Goal: Contribute content

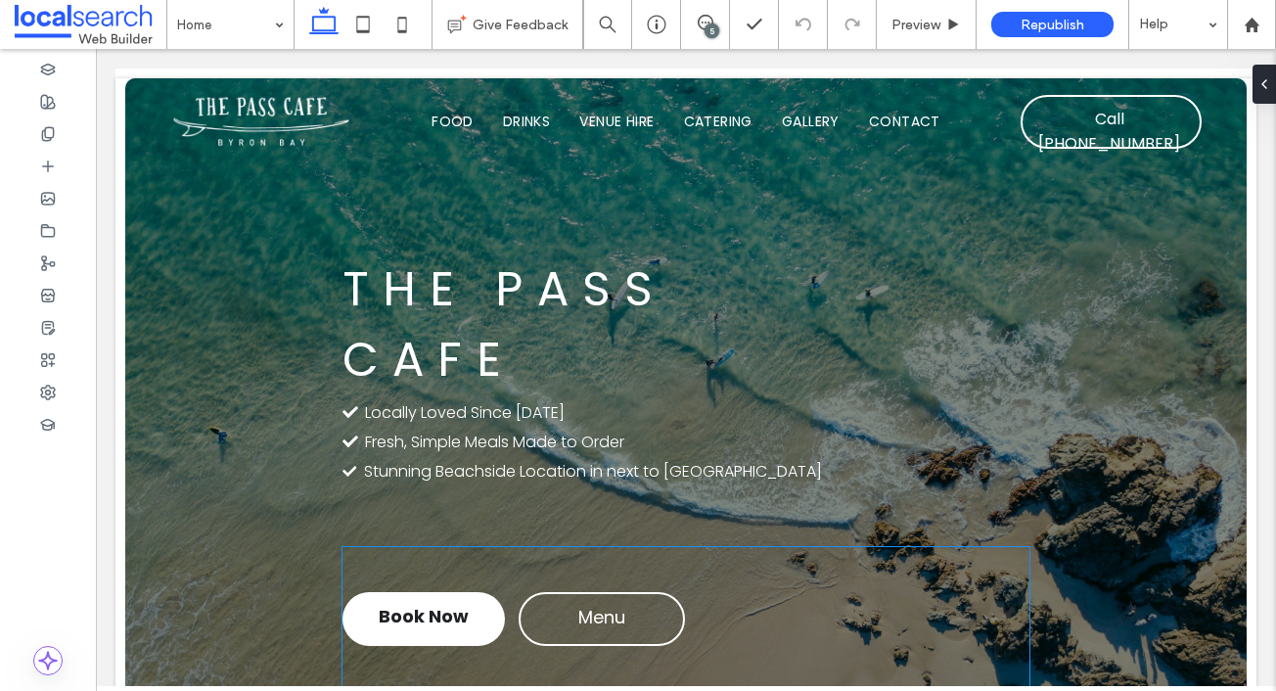
click at [605, 623] on span "Menu" at bounding box center [601, 619] width 47 height 30
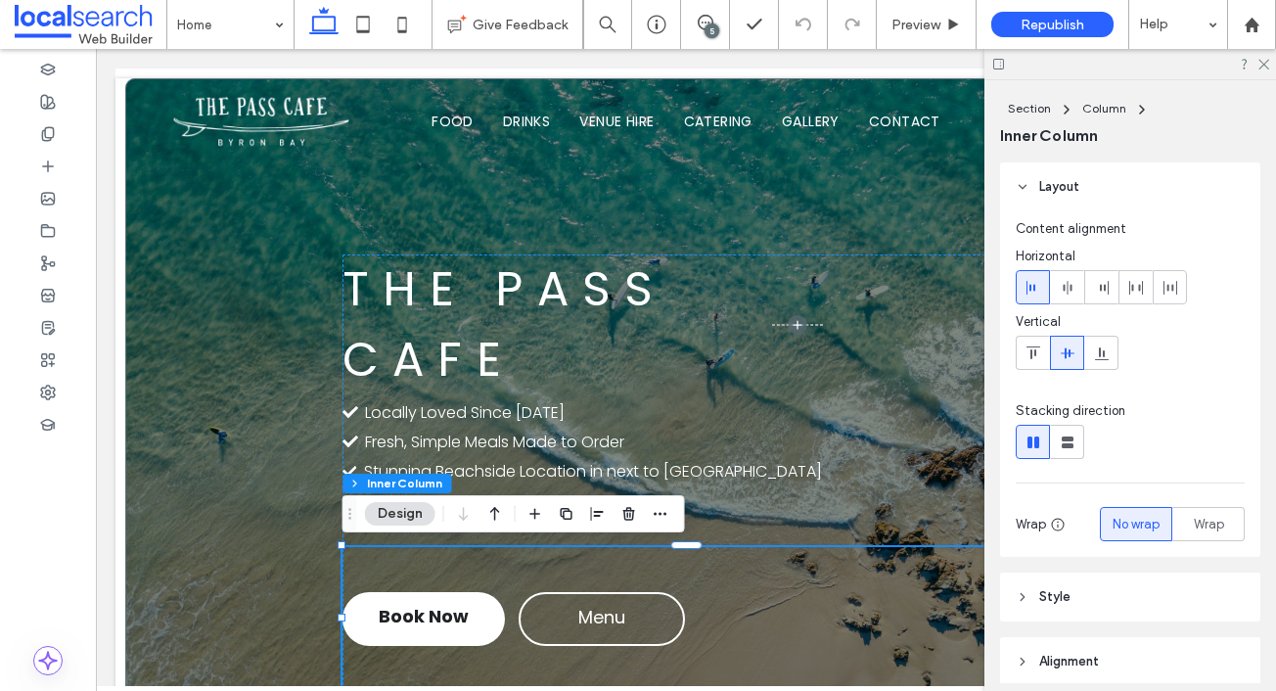
click at [1255, 65] on div at bounding box center [1130, 64] width 292 height 30
click at [1262, 65] on icon at bounding box center [1262, 63] width 13 height 13
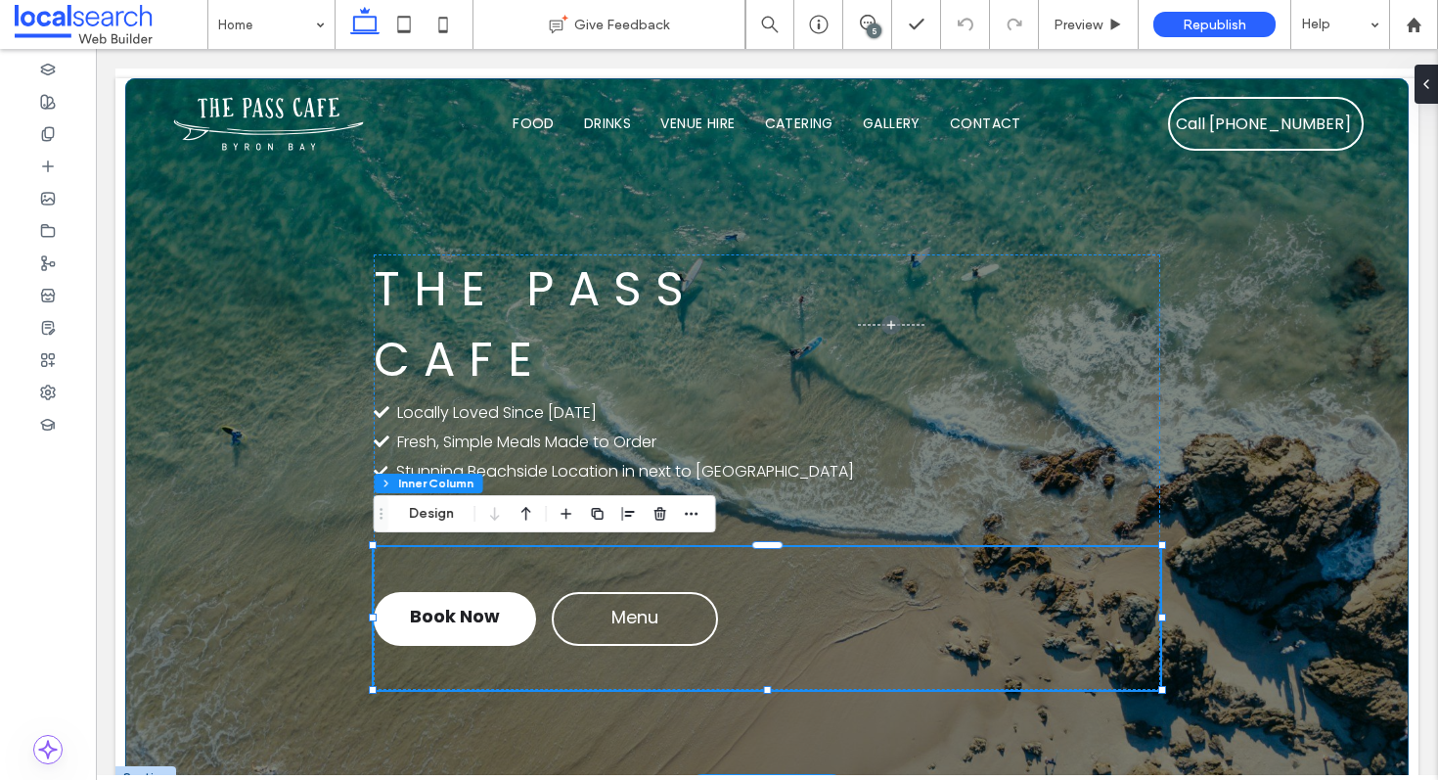
click at [207, 246] on div "The Pass Cafe Check Icon Locally Loved Since [DATE] Check Icon Fresh, Simple Me…" at bounding box center [766, 432] width 1283 height 709
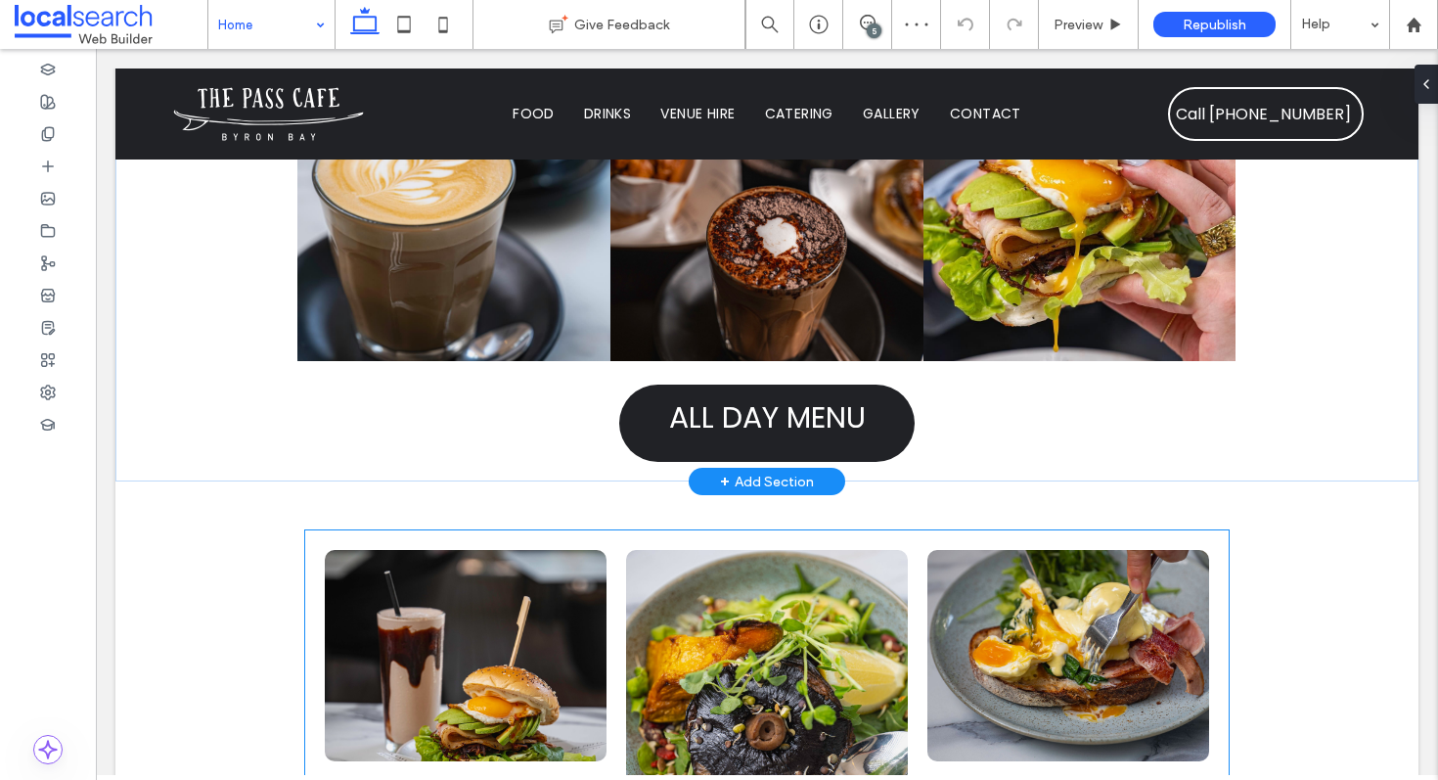
scroll to position [854, 0]
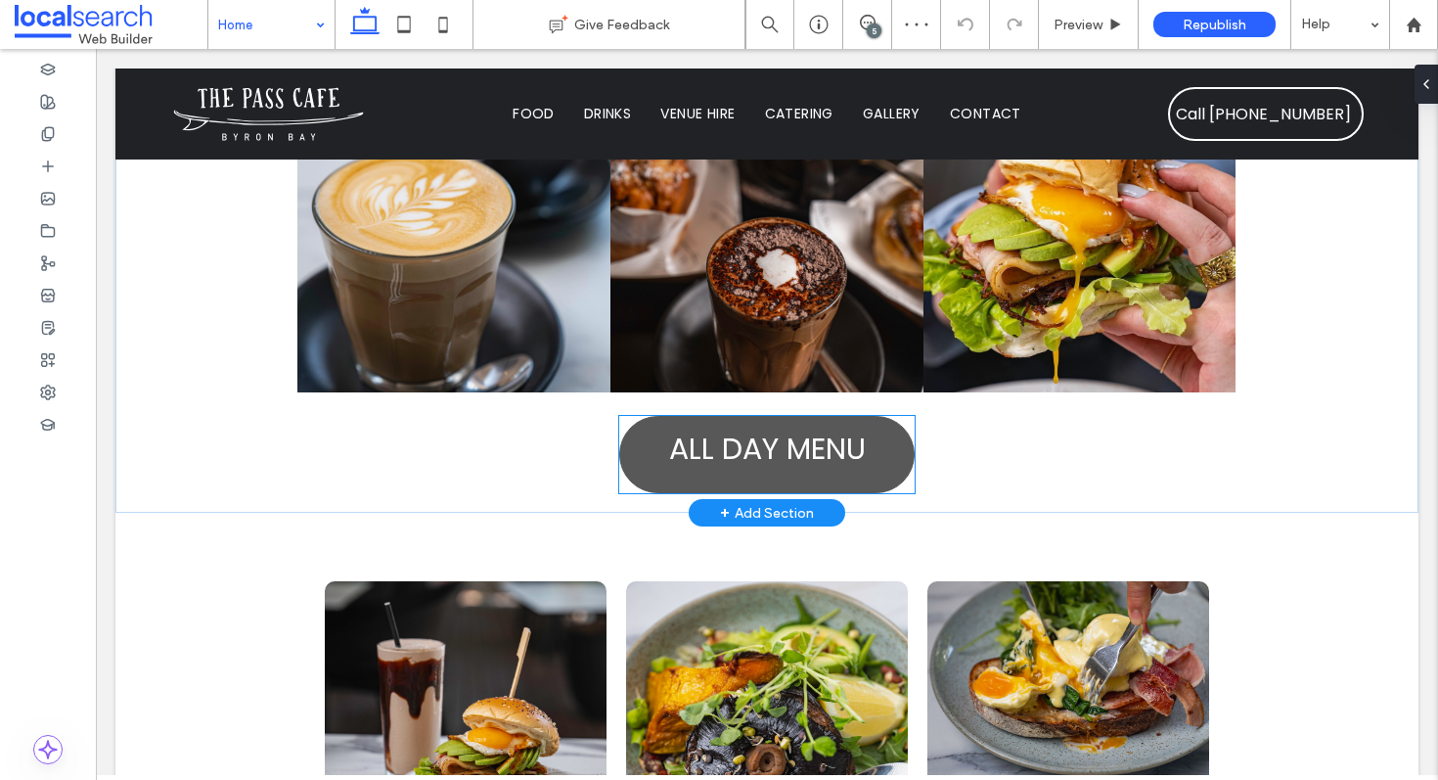
click at [735, 426] on span "ALL DAY MENU" at bounding box center [767, 454] width 197 height 56
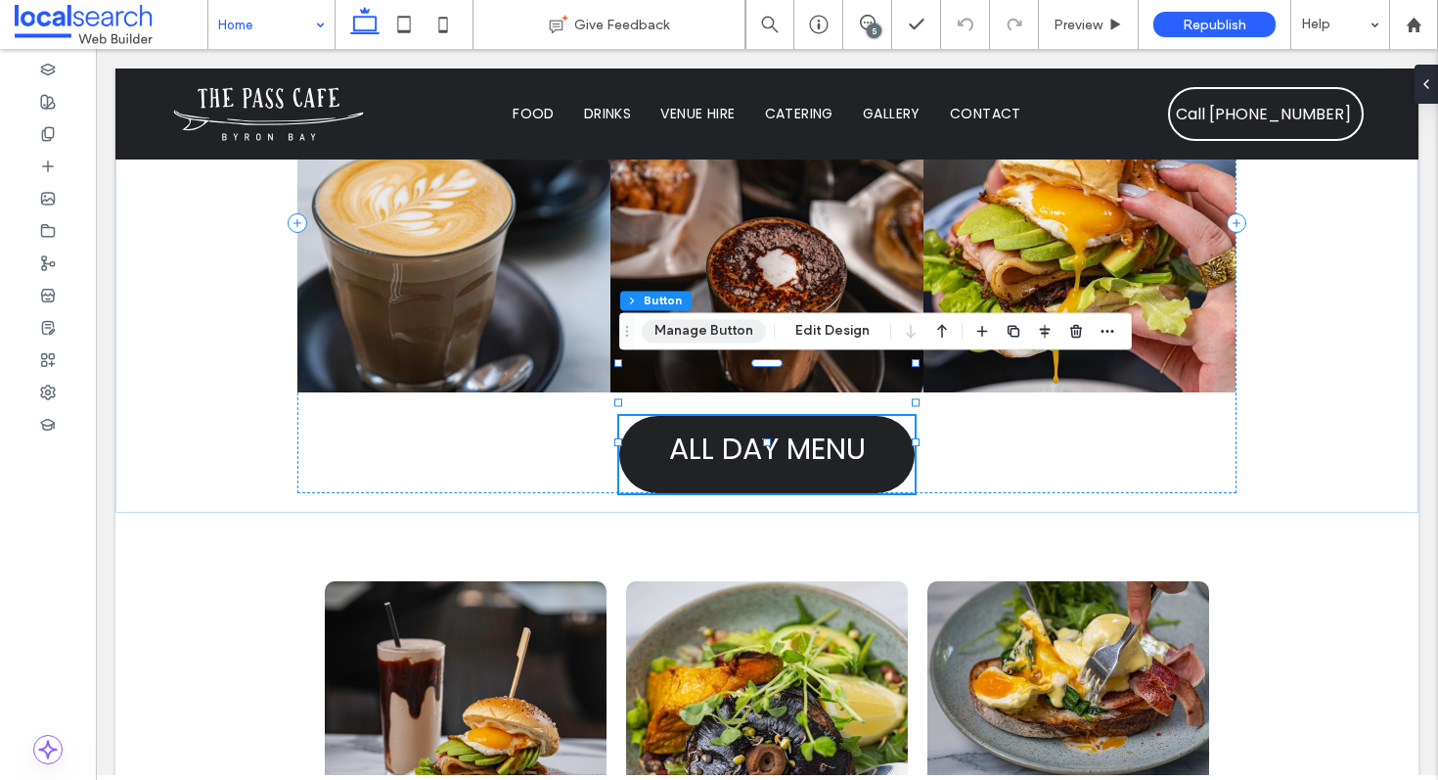
click at [724, 333] on button "Manage Button" at bounding box center [704, 330] width 124 height 23
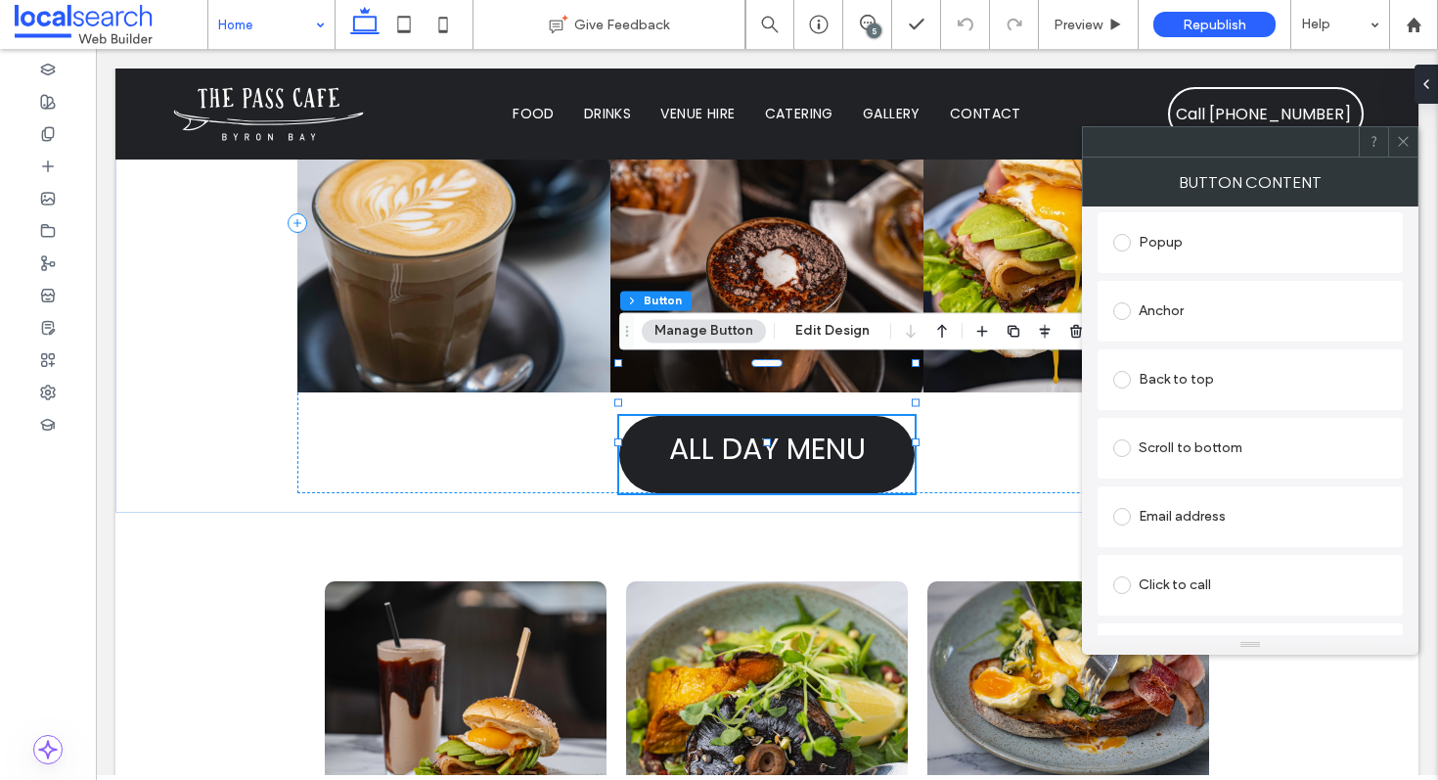
scroll to position [449, 0]
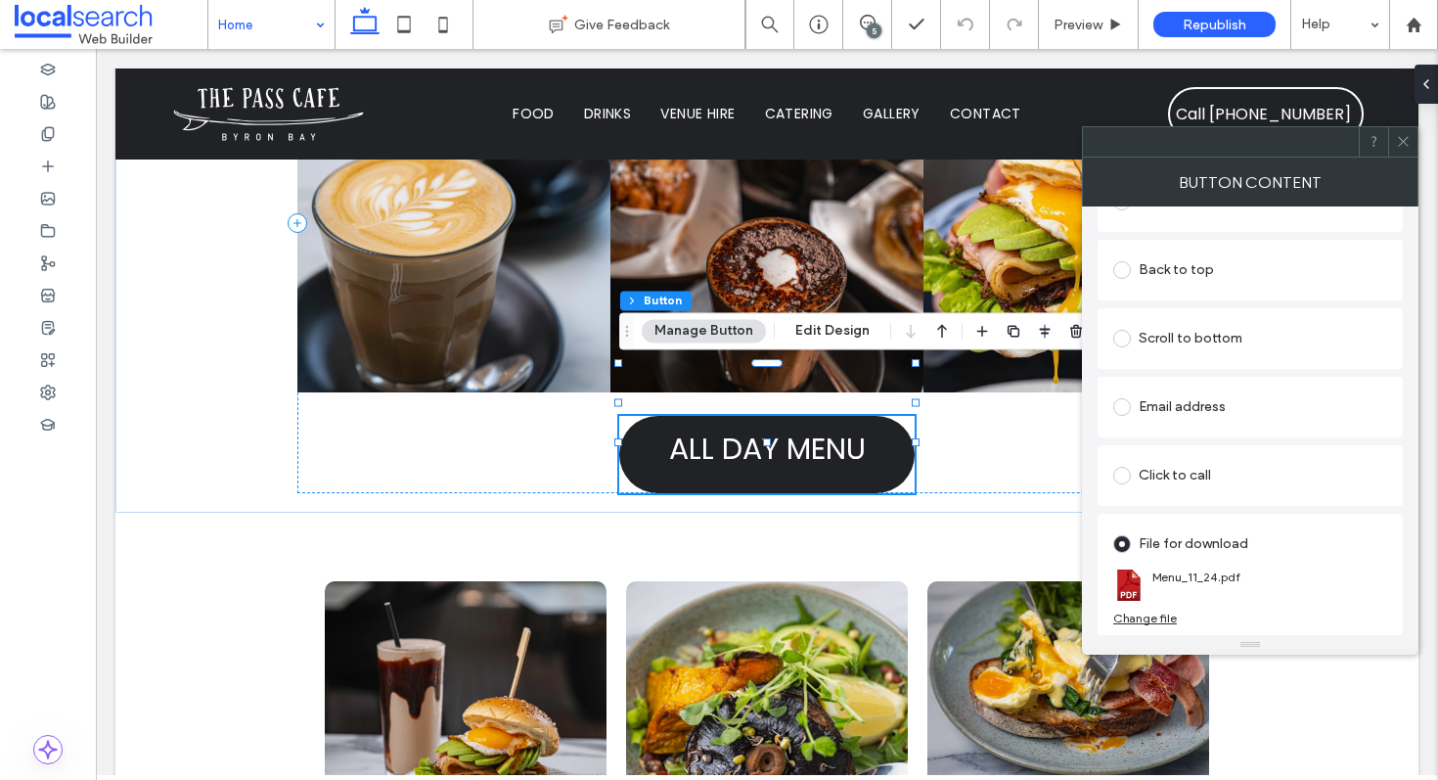
click at [1156, 618] on div "Change file" at bounding box center [1145, 617] width 64 height 15
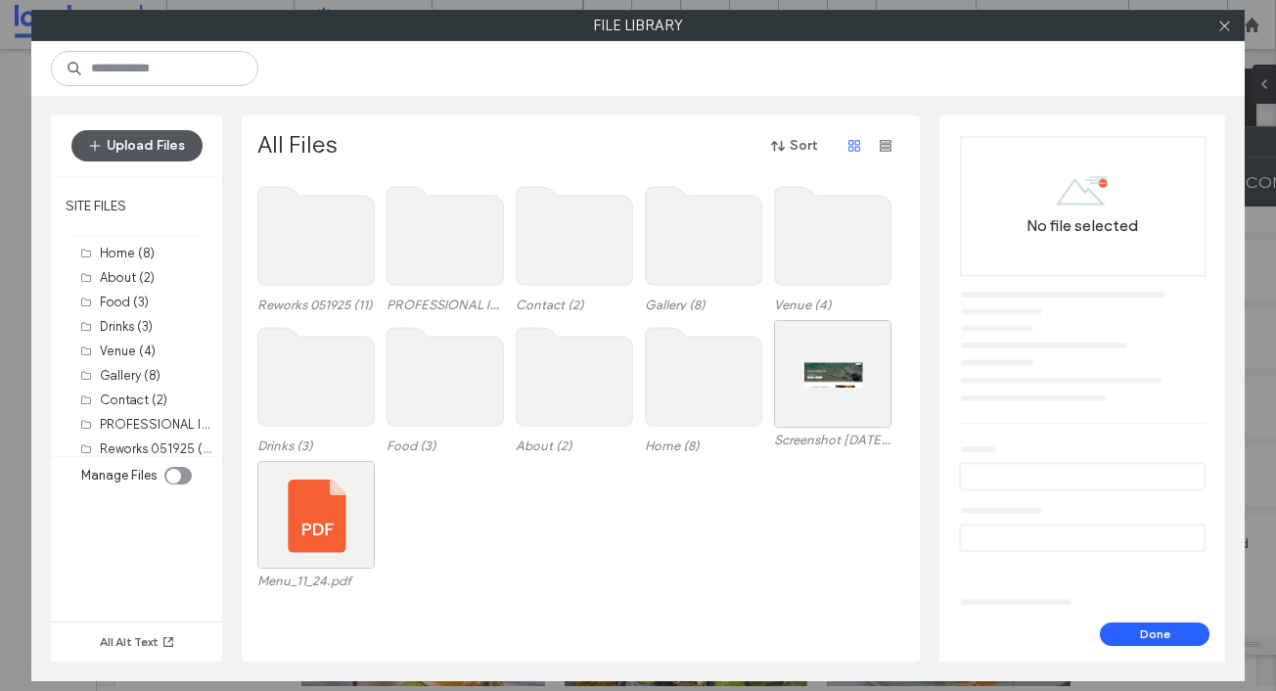
click at [140, 153] on button "Upload Files" at bounding box center [136, 145] width 131 height 31
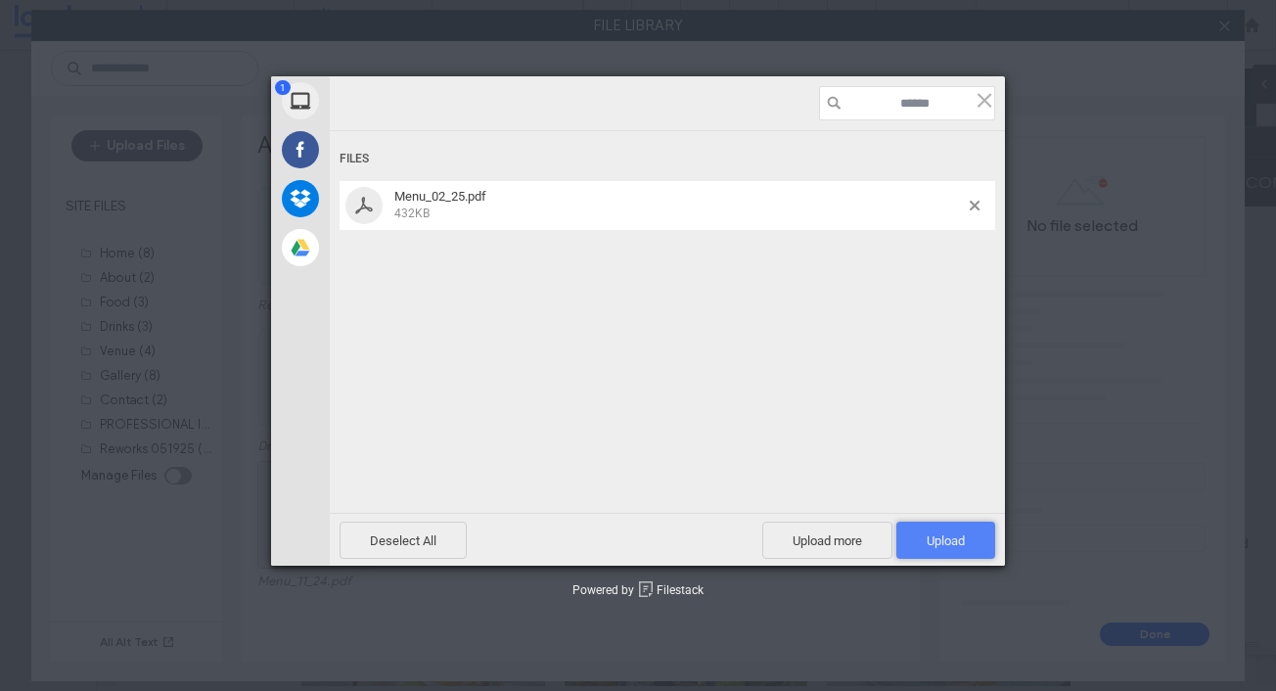
click at [959, 542] on span "Upload 1" at bounding box center [945, 540] width 38 height 15
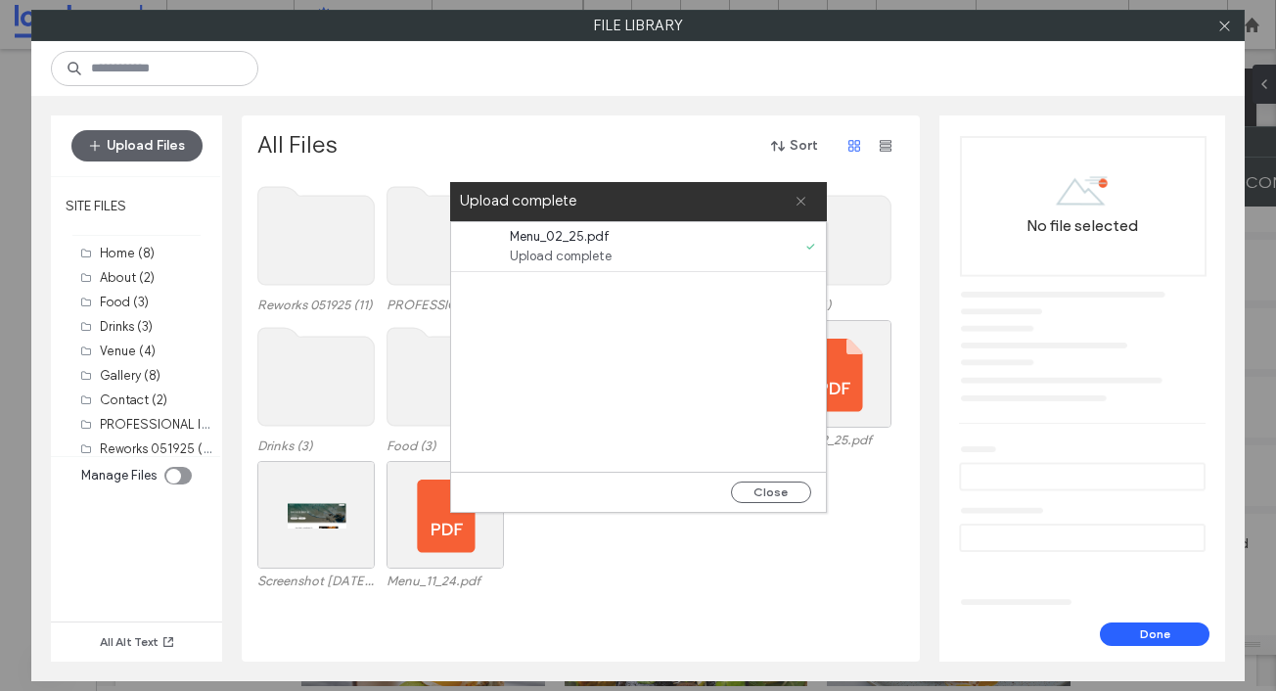
click at [802, 196] on icon at bounding box center [800, 201] width 13 height 13
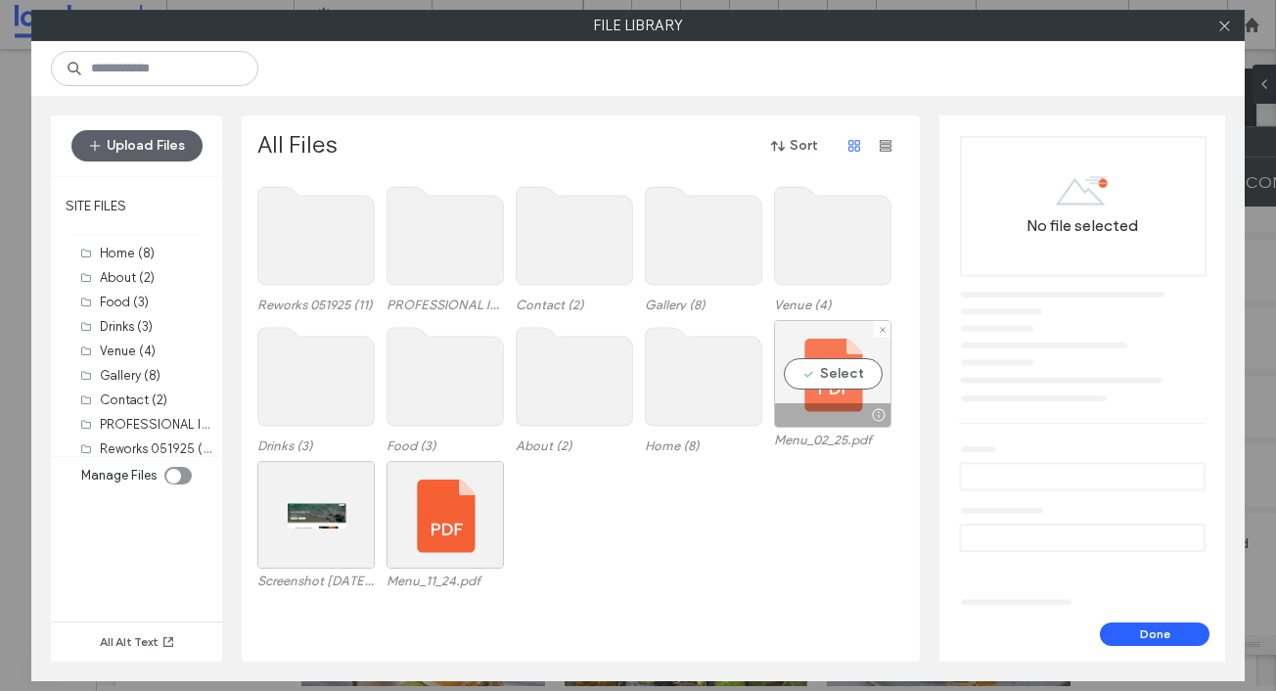
click at [830, 367] on div "Select" at bounding box center [832, 374] width 117 height 108
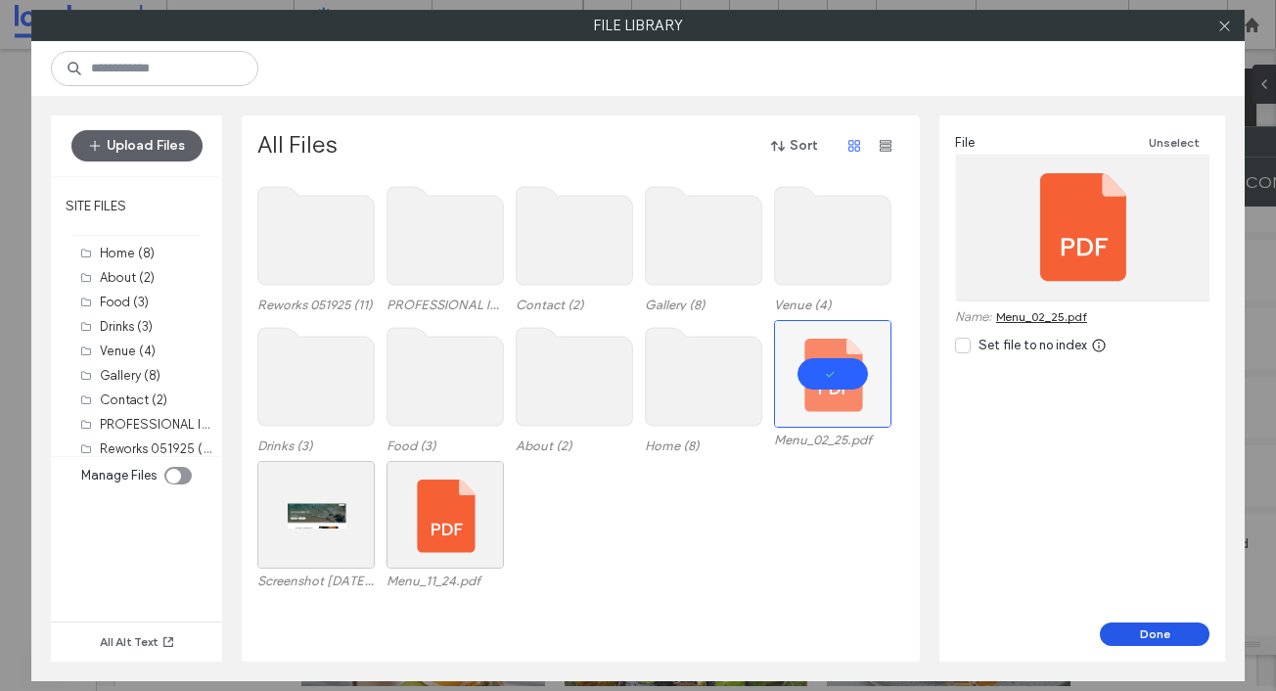
click at [1154, 629] on button "Done" at bounding box center [1155, 633] width 110 height 23
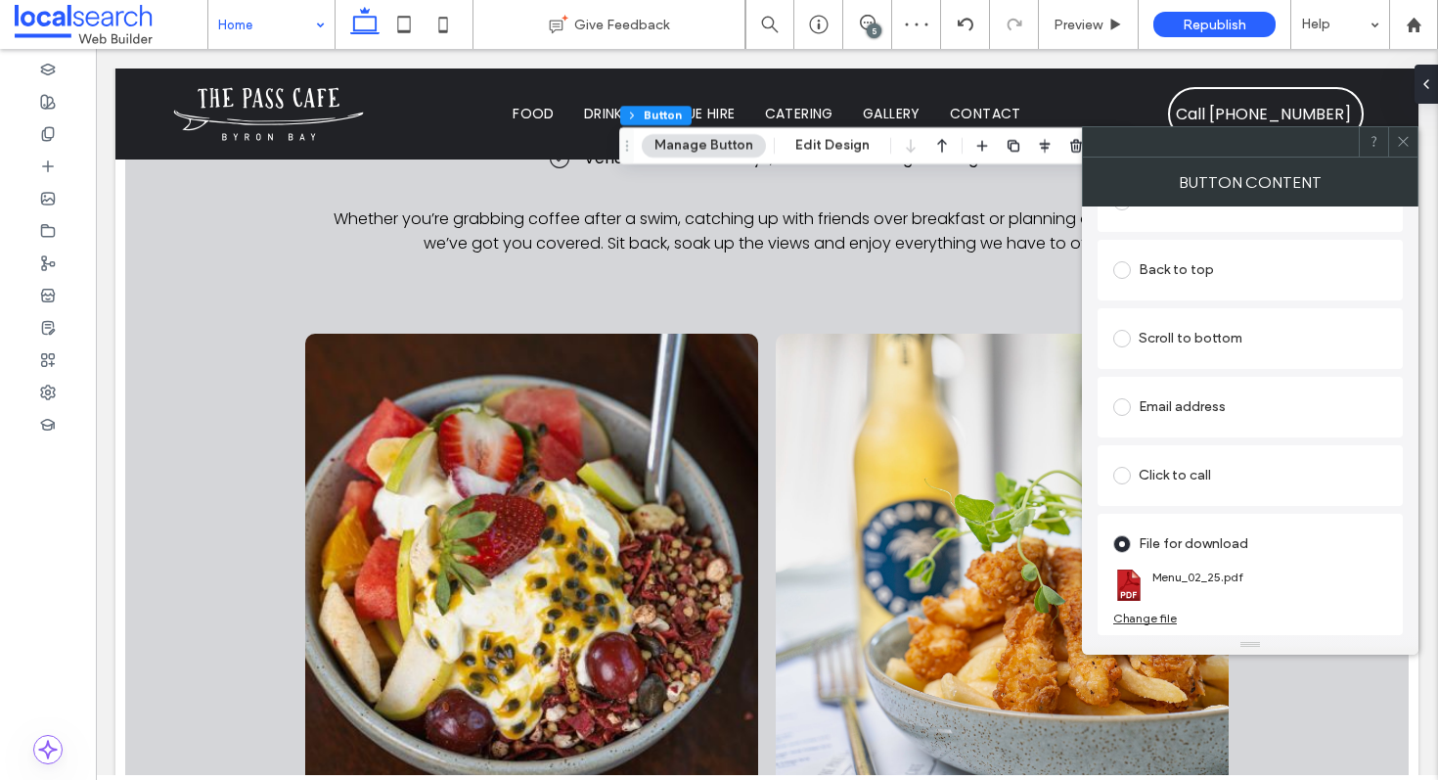
scroll to position [3188, 0]
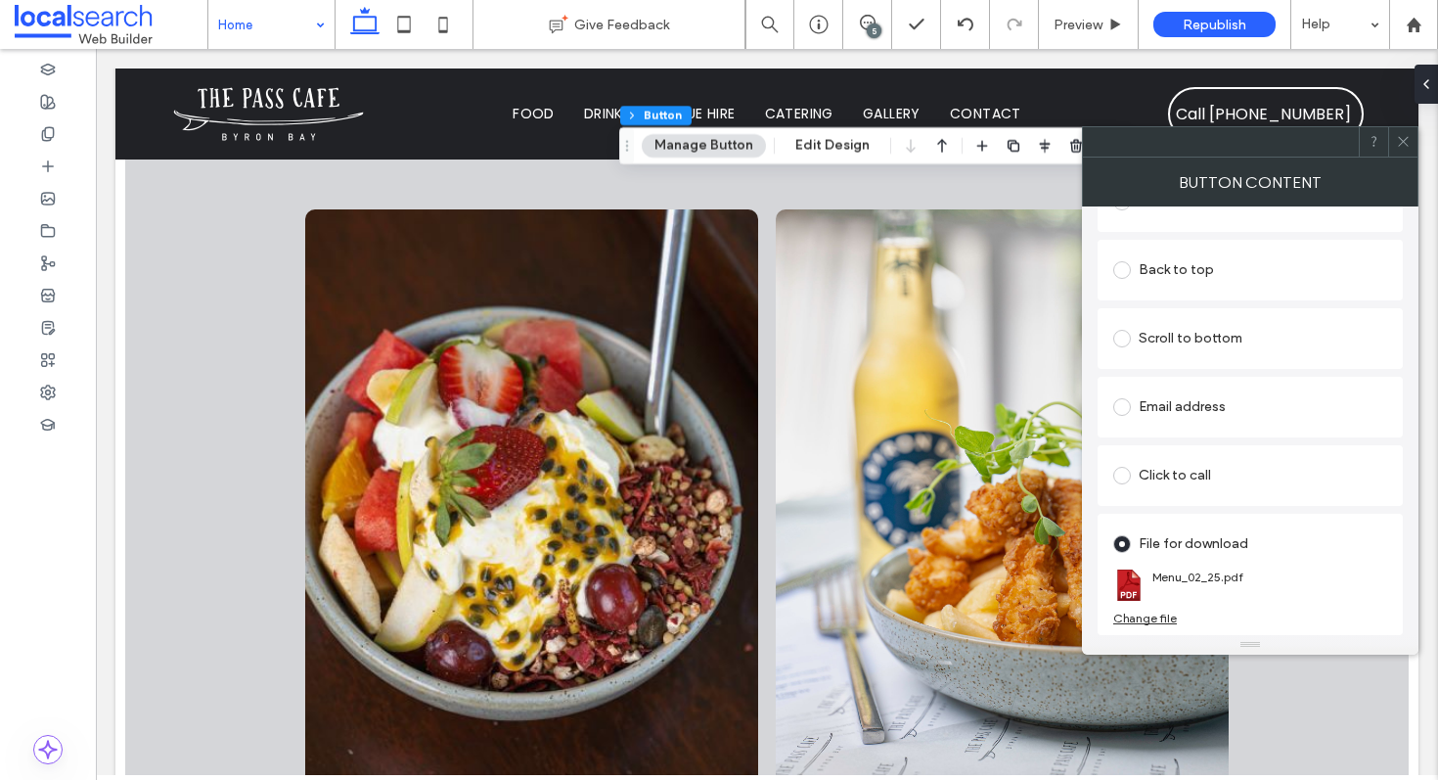
click at [1275, 145] on icon at bounding box center [1403, 141] width 15 height 15
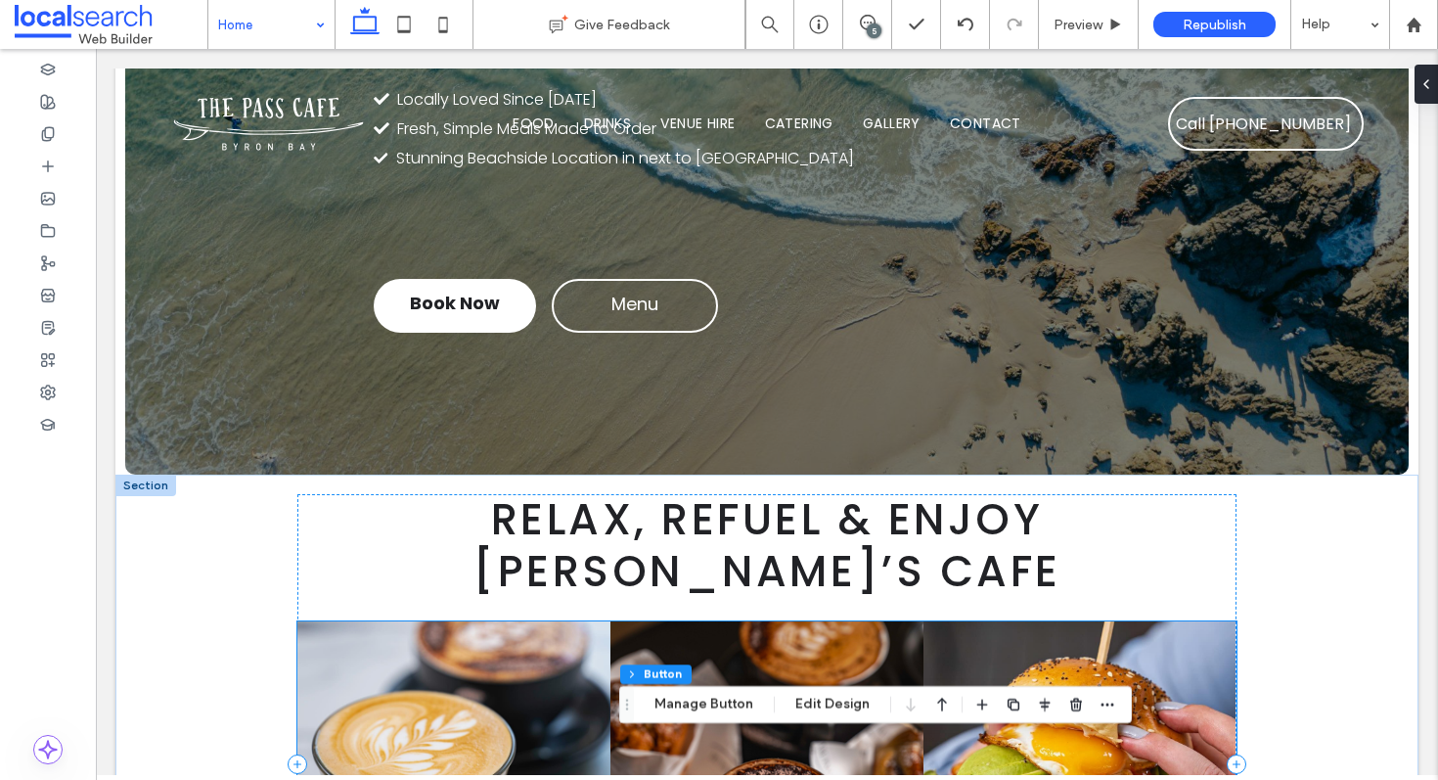
scroll to position [0, 0]
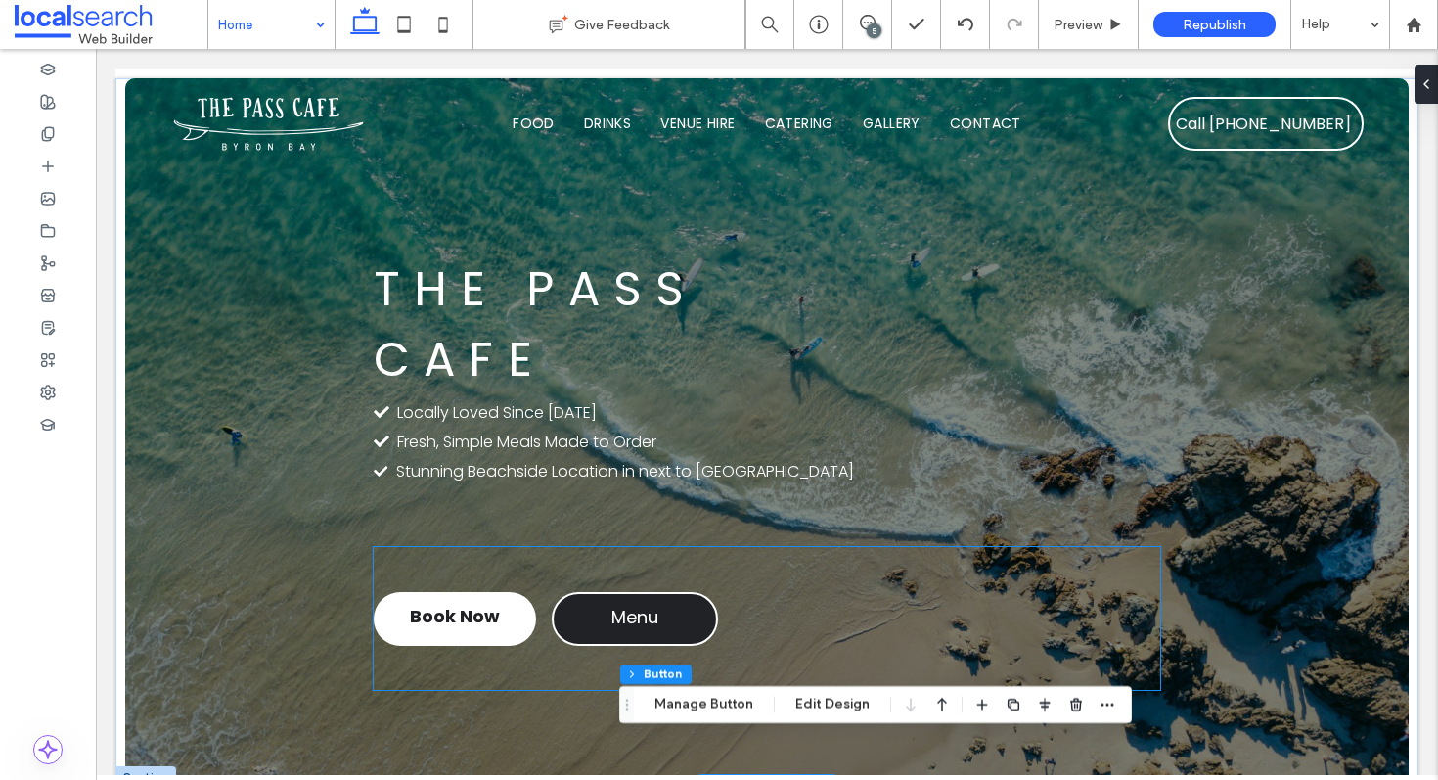
click at [683, 614] on link "Menu" at bounding box center [635, 619] width 166 height 54
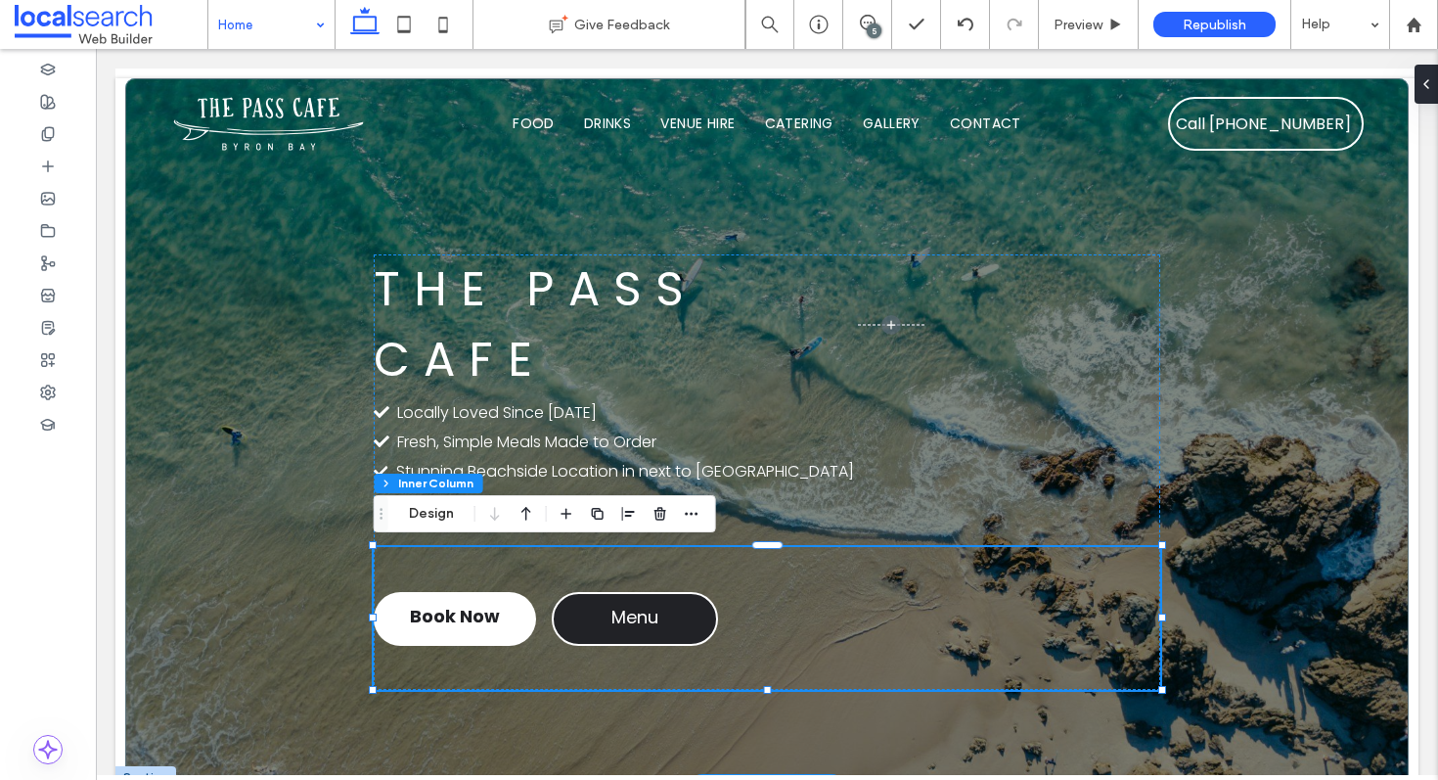
click at [683, 614] on link "Menu" at bounding box center [635, 619] width 166 height 54
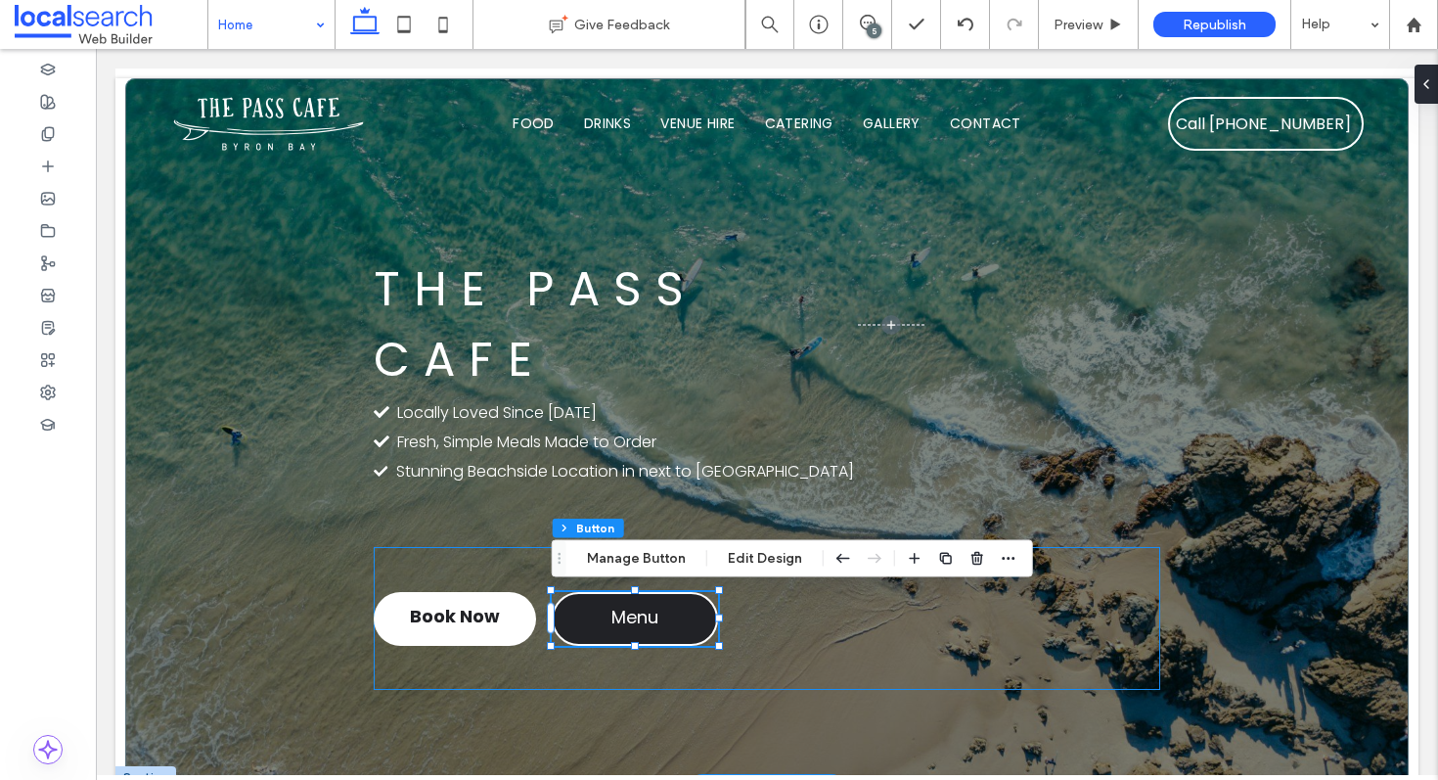
click at [675, 612] on link "Menu" at bounding box center [635, 619] width 166 height 54
click at [651, 555] on button "Manage Button" at bounding box center [636, 558] width 124 height 23
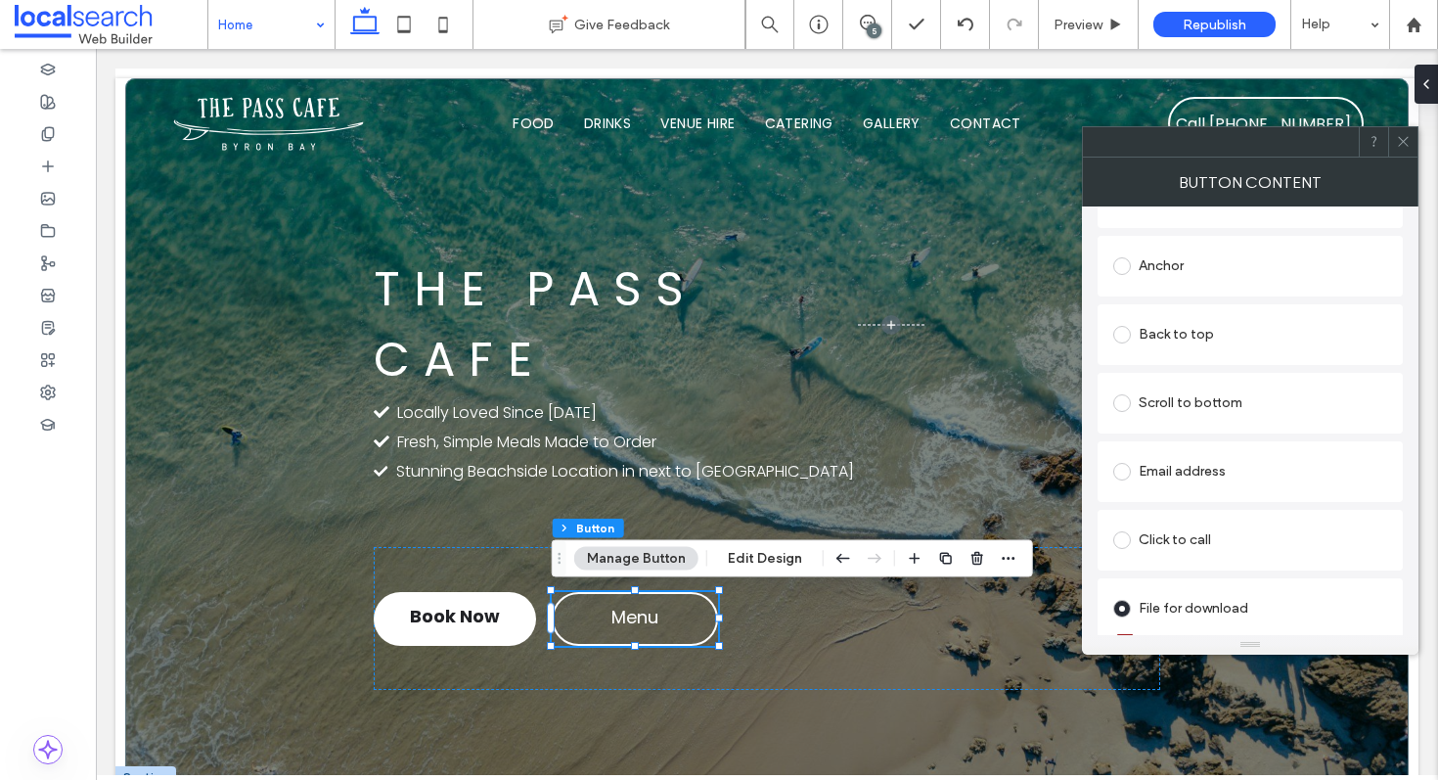
scroll to position [449, 0]
click at [1146, 616] on div "Change file" at bounding box center [1145, 617] width 64 height 15
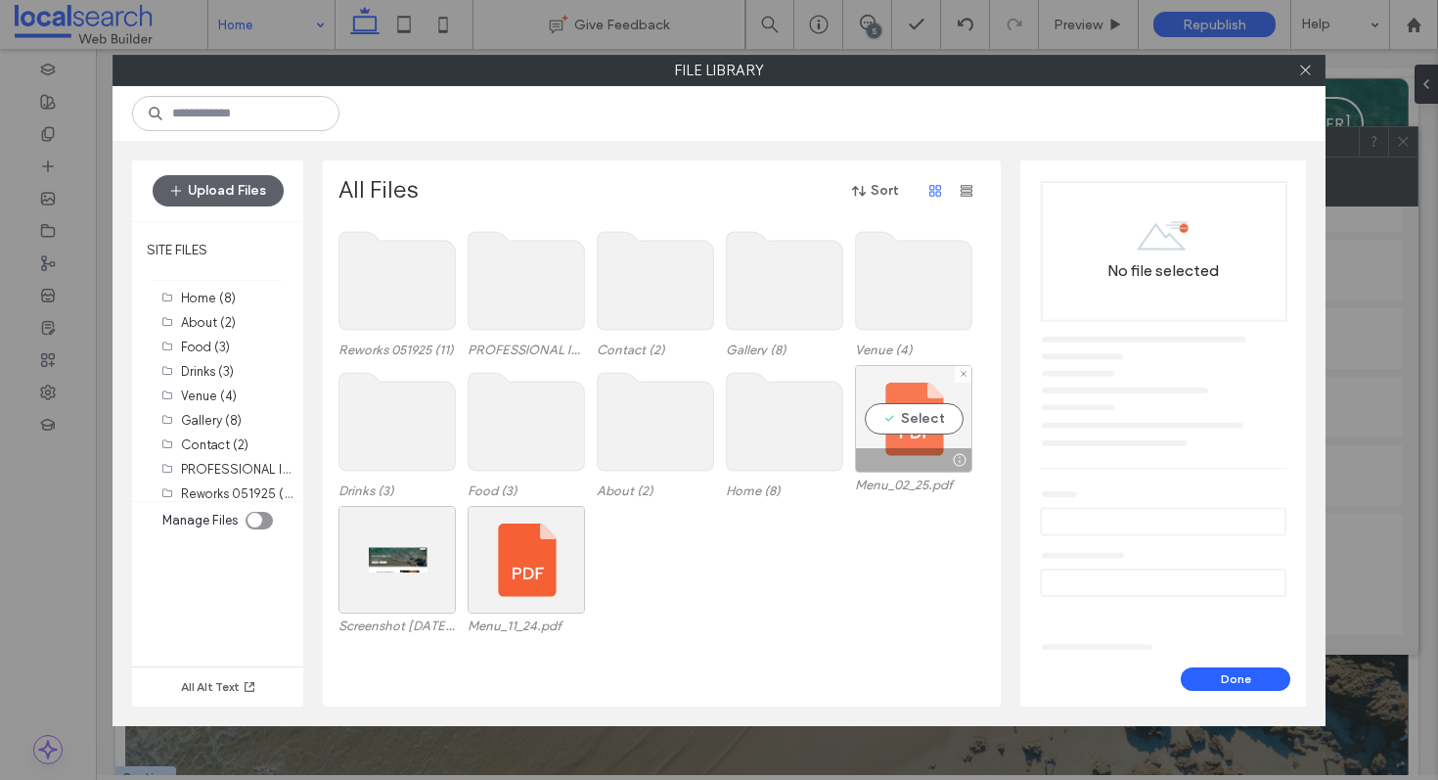
click at [920, 419] on div "Select" at bounding box center [913, 419] width 117 height 108
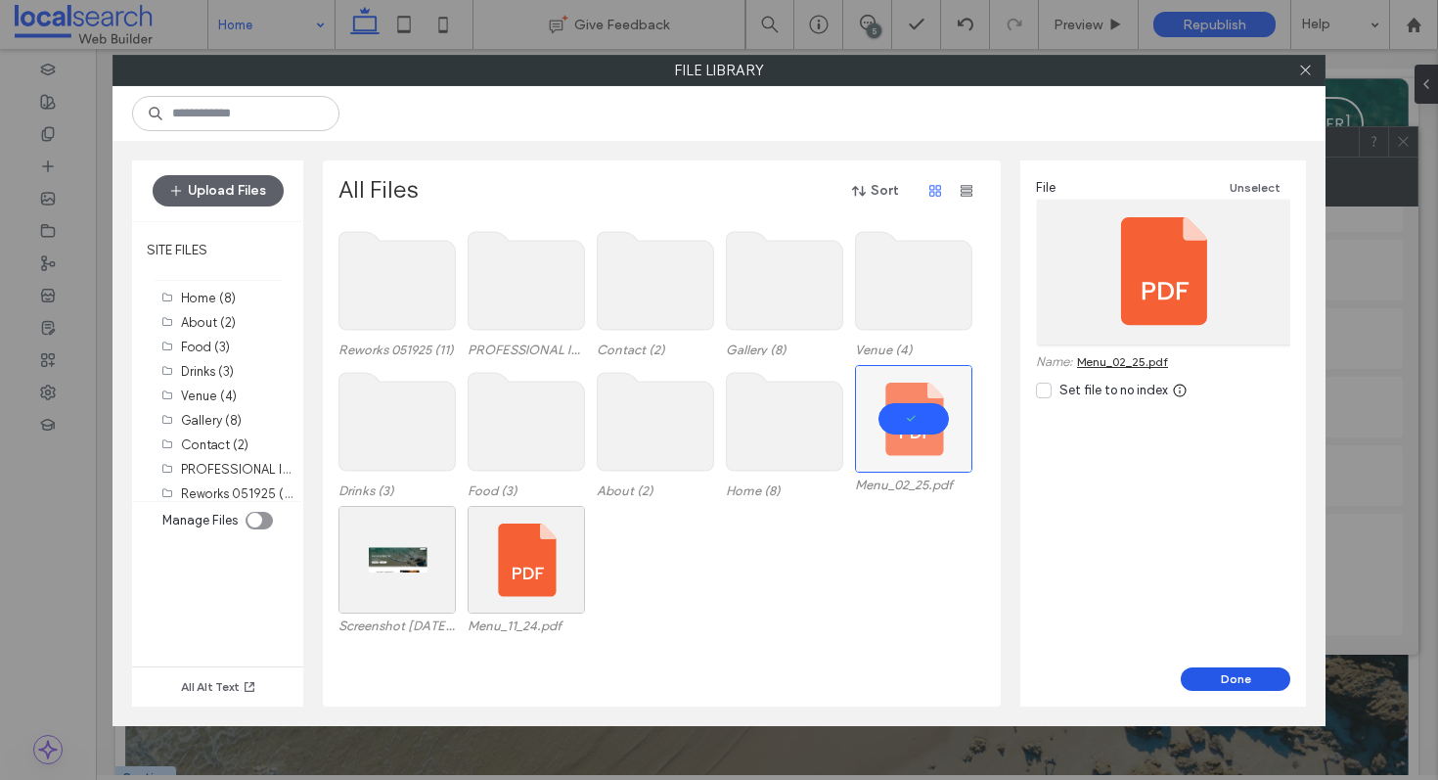
click at [1249, 681] on button "Done" at bounding box center [1236, 678] width 110 height 23
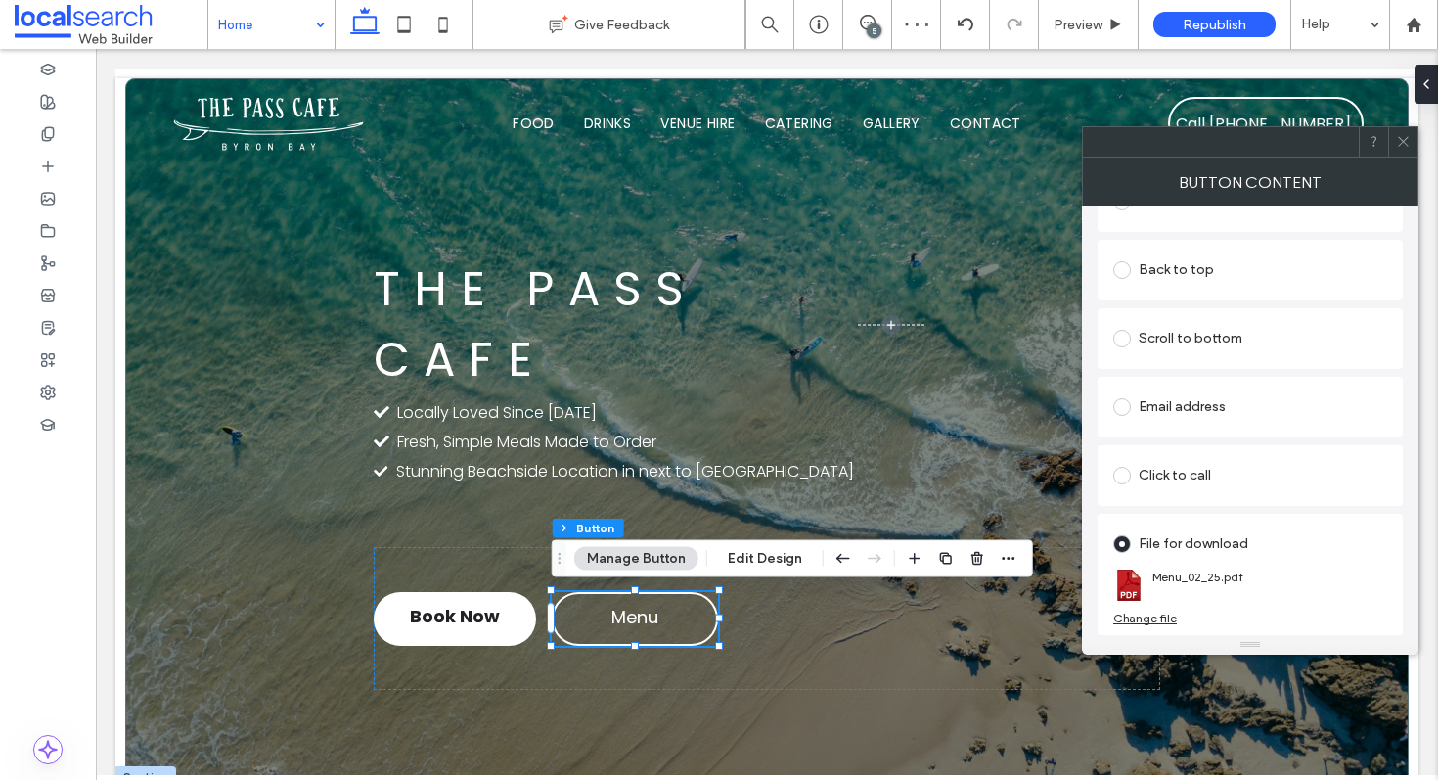
click at [1275, 136] on icon at bounding box center [1403, 141] width 15 height 15
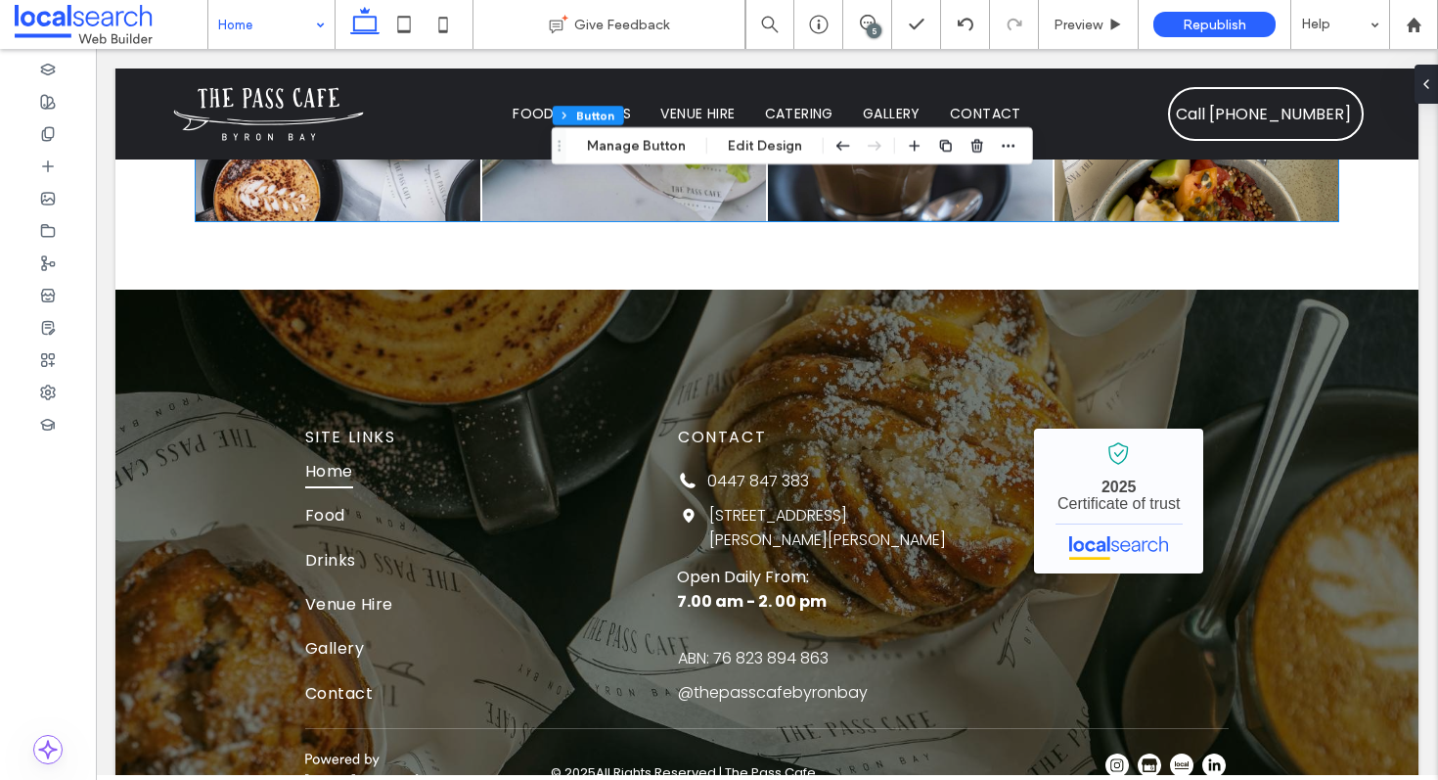
scroll to position [6187, 0]
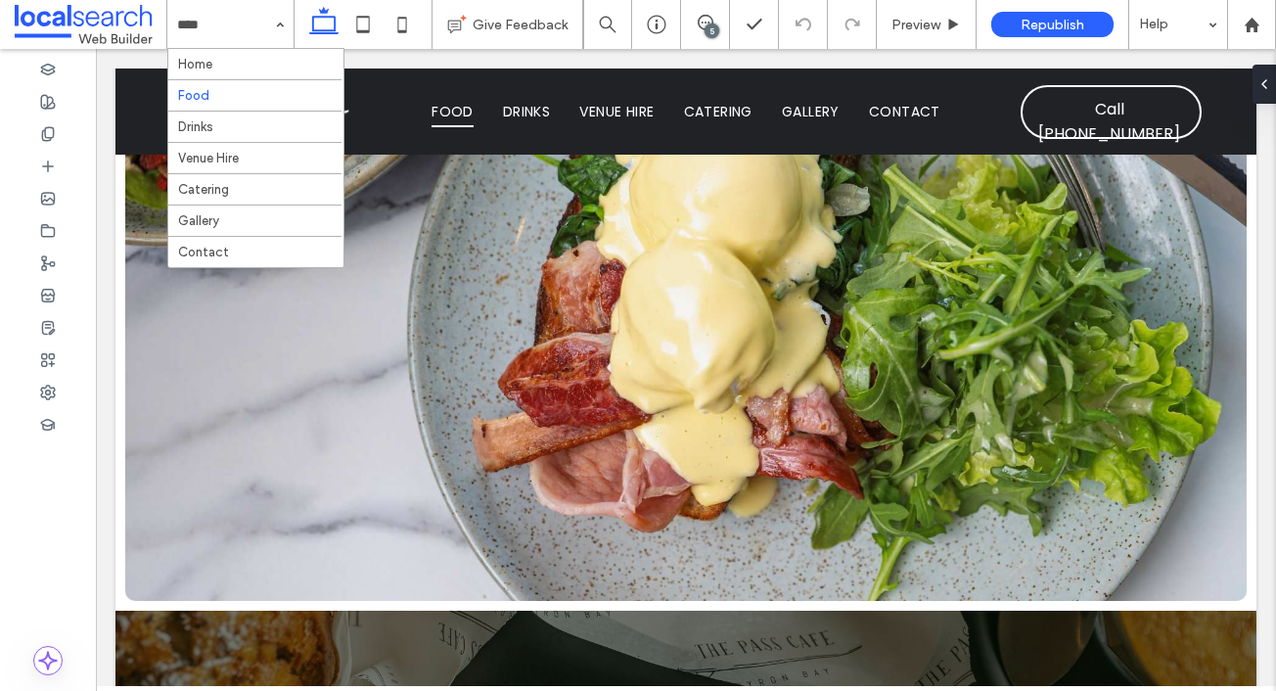
scroll to position [4311, 0]
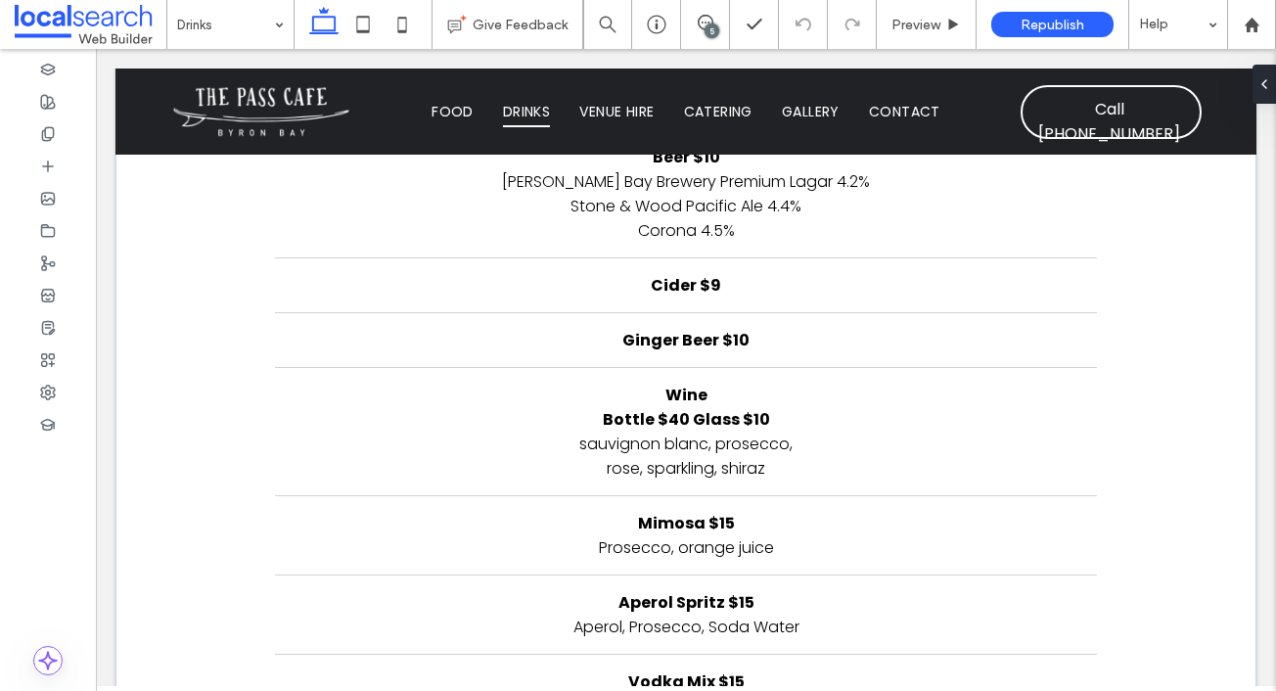
scroll to position [2735, 0]
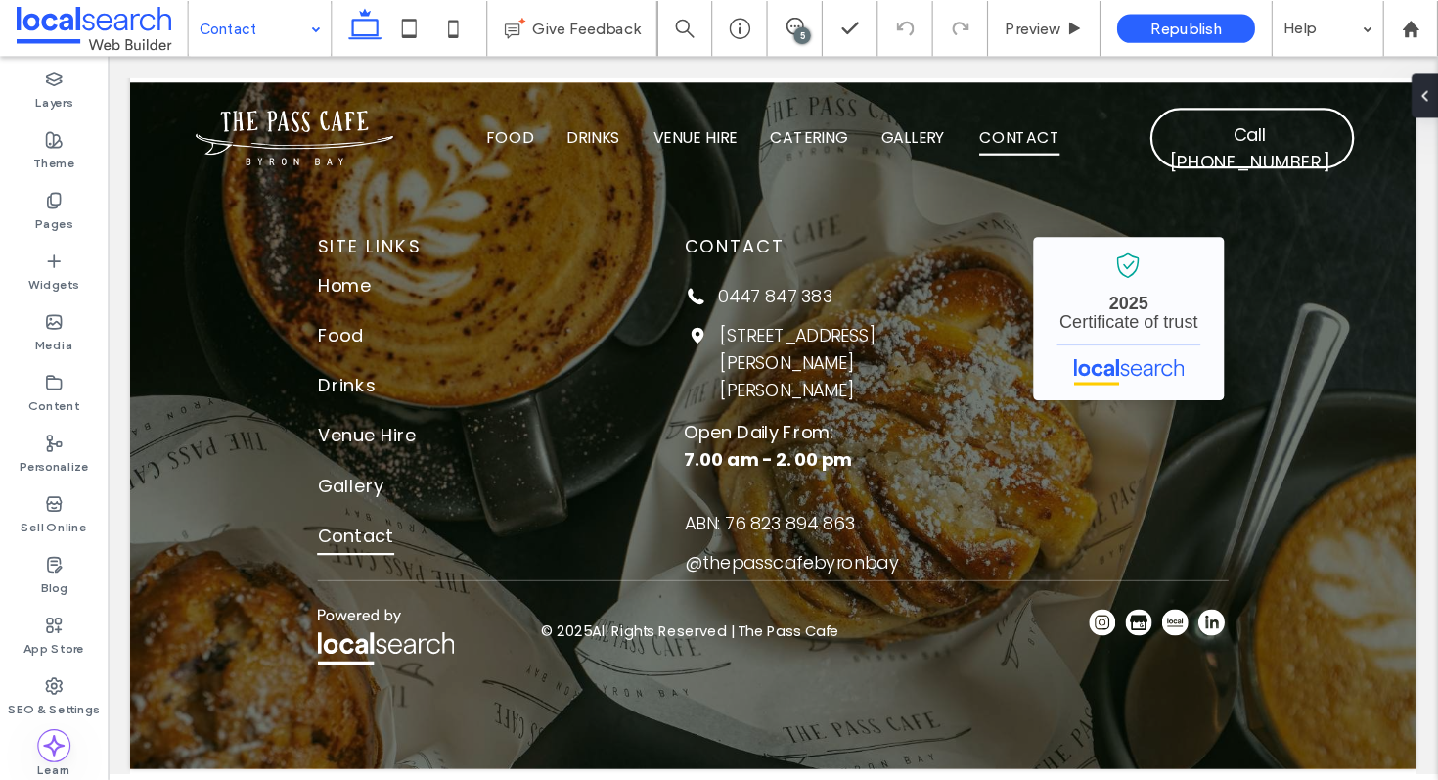
scroll to position [1619, 0]
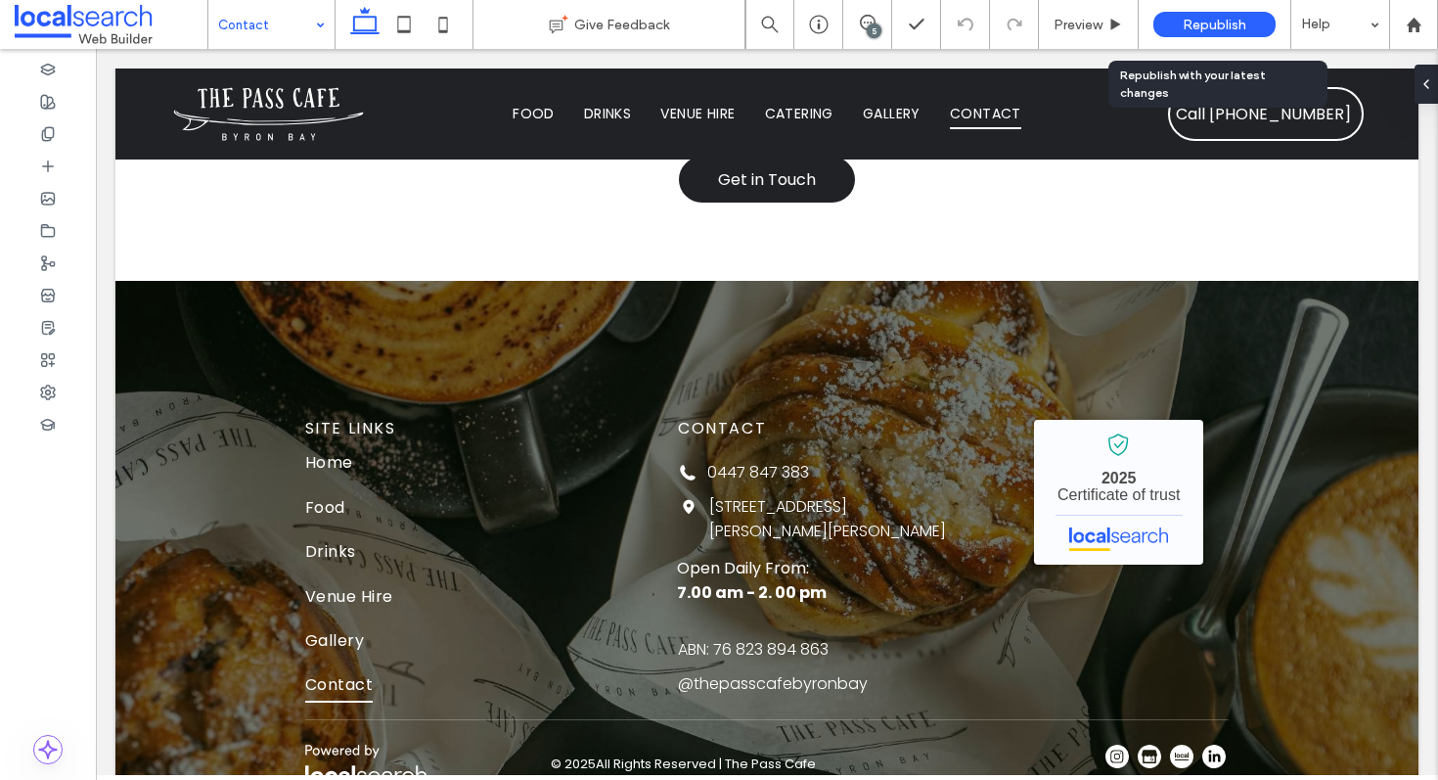
click at [1207, 34] on div "Republish" at bounding box center [1214, 24] width 122 height 25
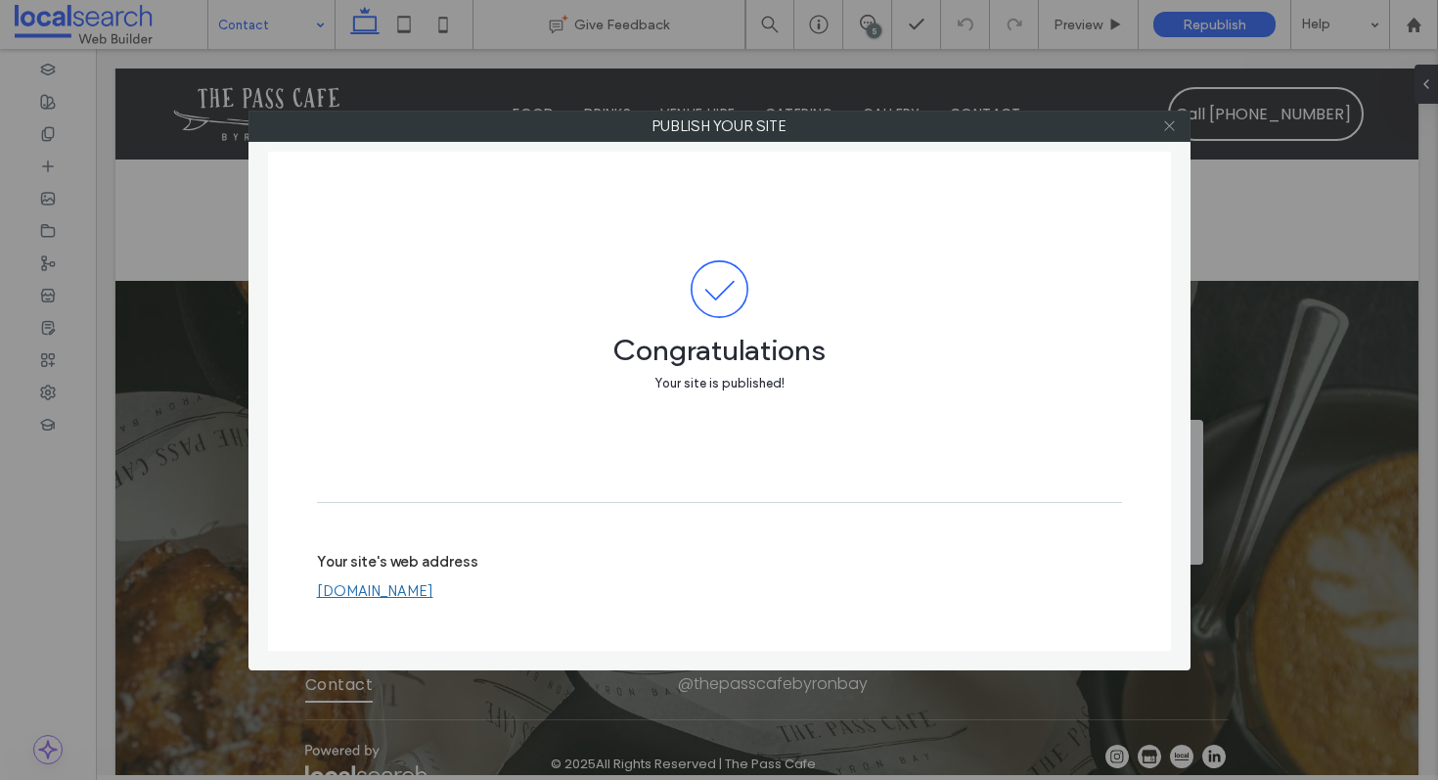
click at [1167, 126] on icon at bounding box center [1169, 125] width 15 height 15
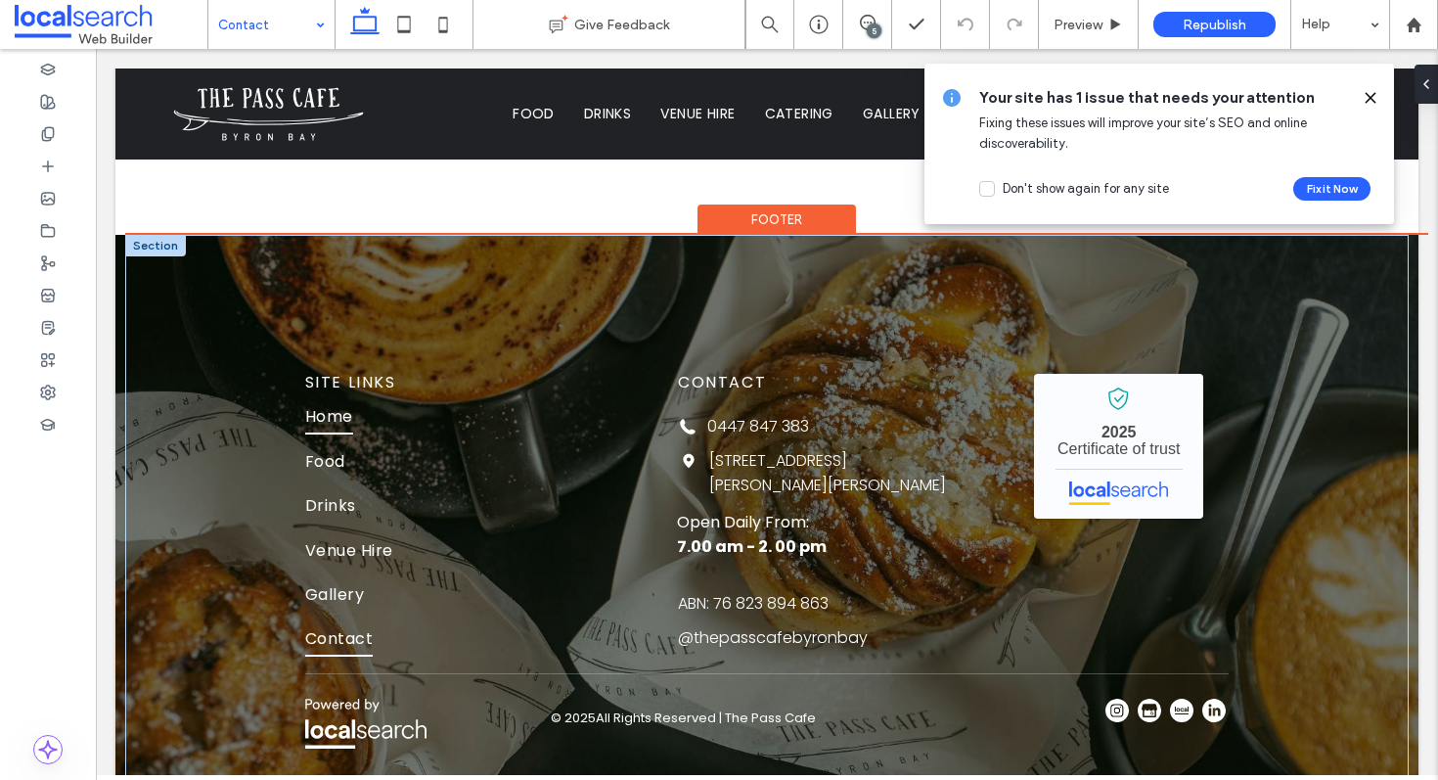
scroll to position [1738, 0]
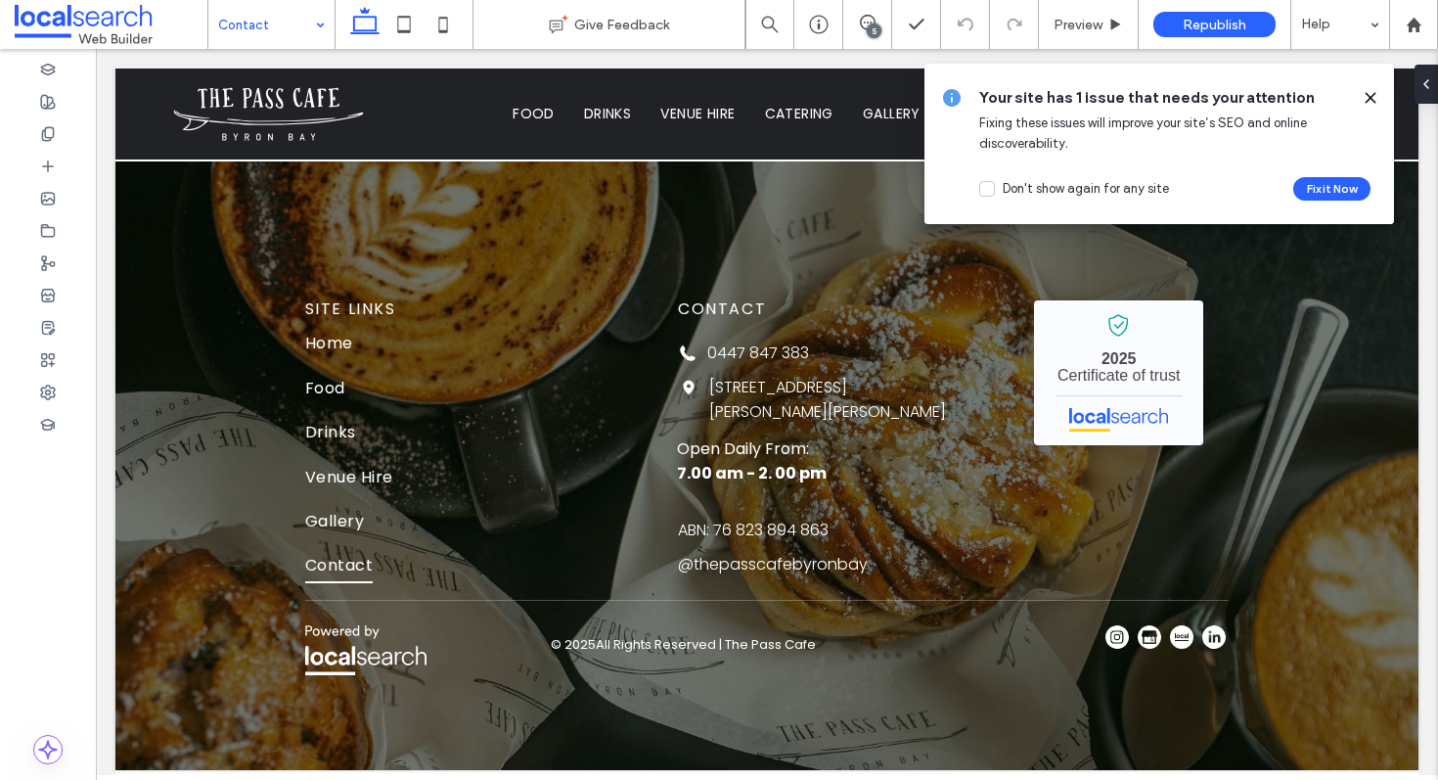
click at [1275, 103] on icon at bounding box center [1371, 98] width 16 height 16
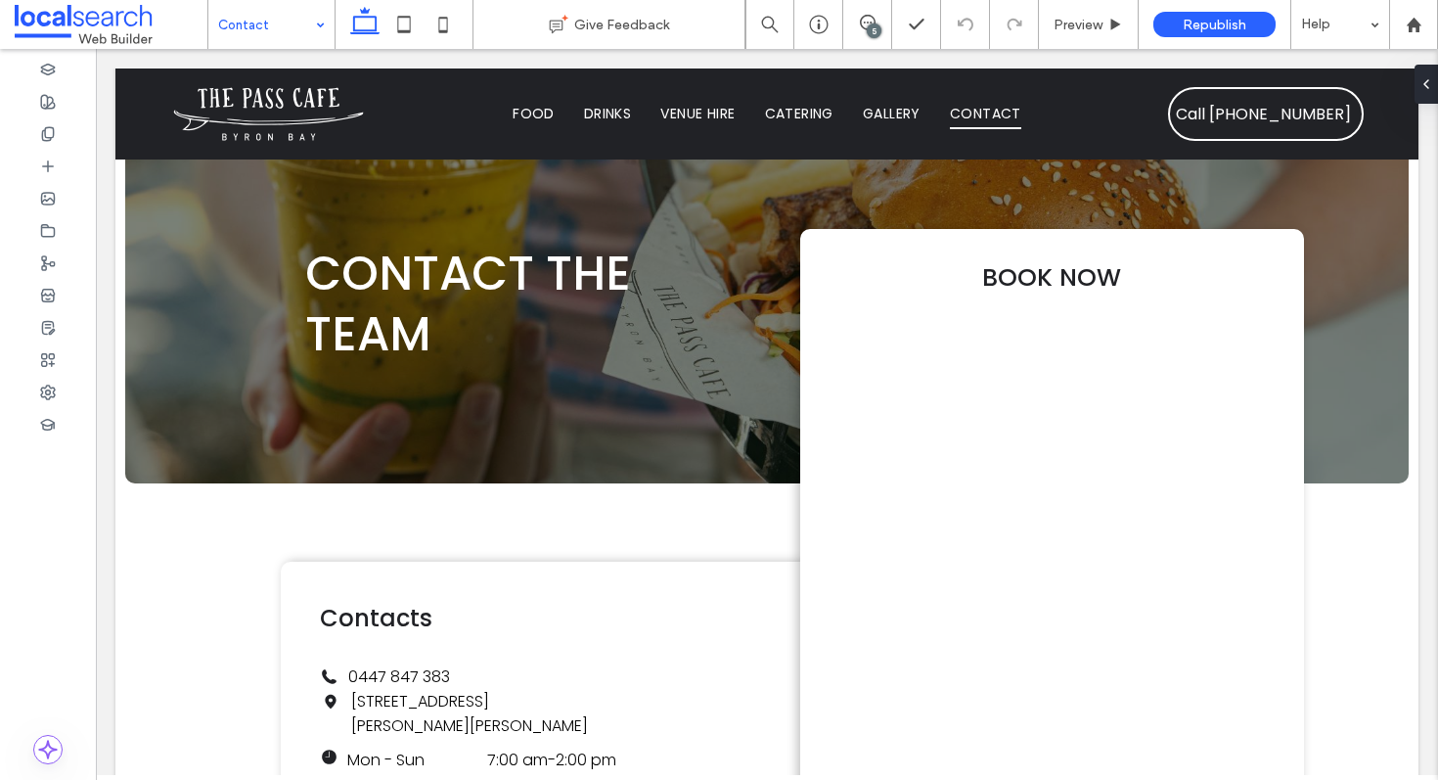
scroll to position [0, 0]
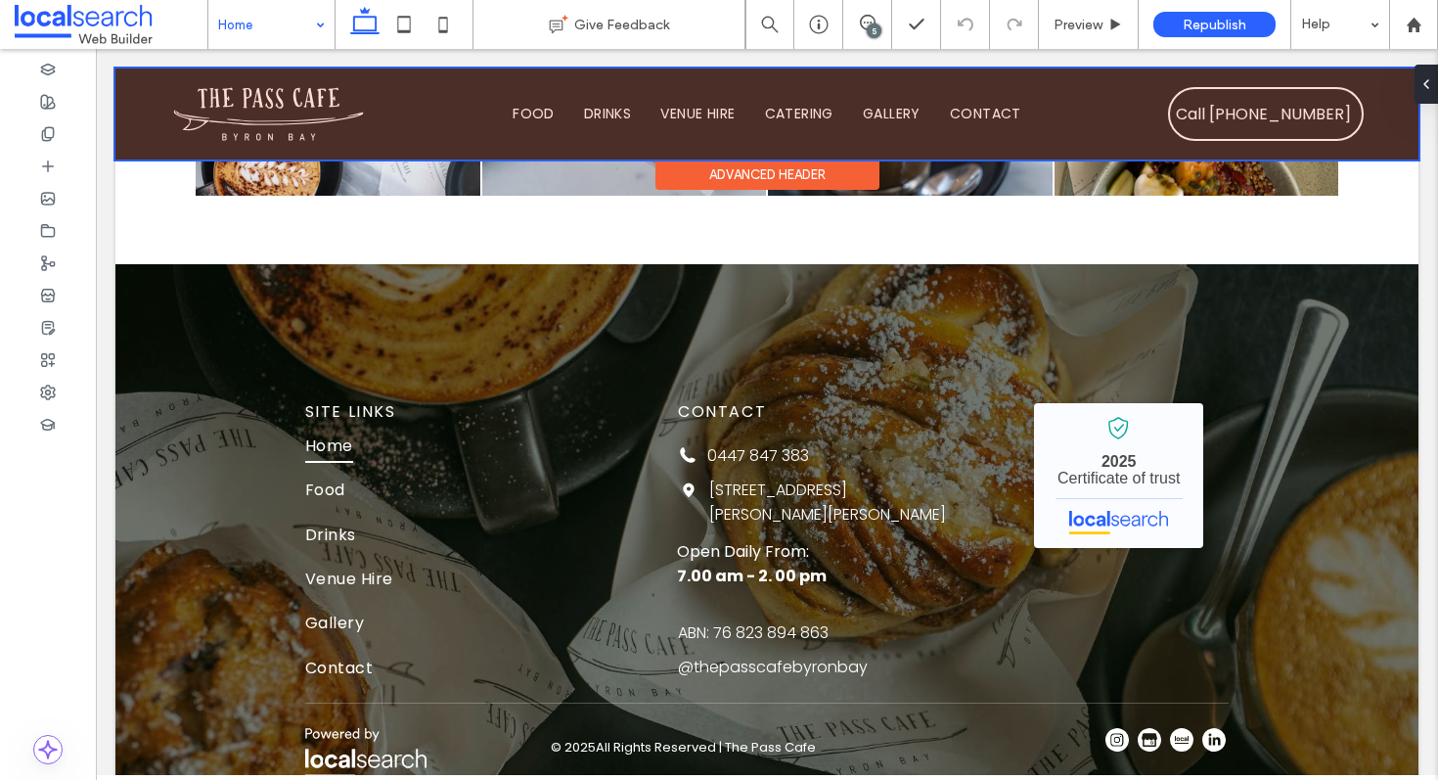
scroll to position [6187, 0]
